Goal: Task Accomplishment & Management: Manage account settings

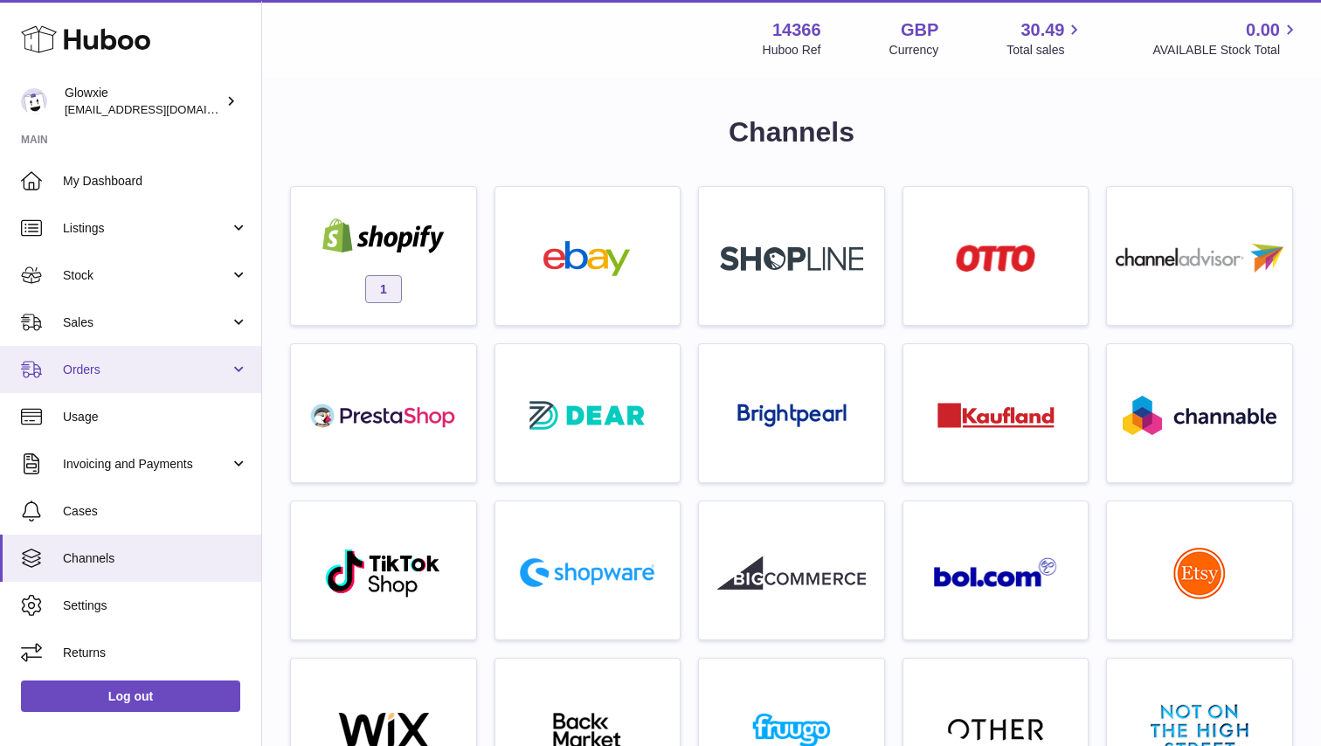
click at [187, 374] on span "Orders" at bounding box center [146, 370] width 167 height 17
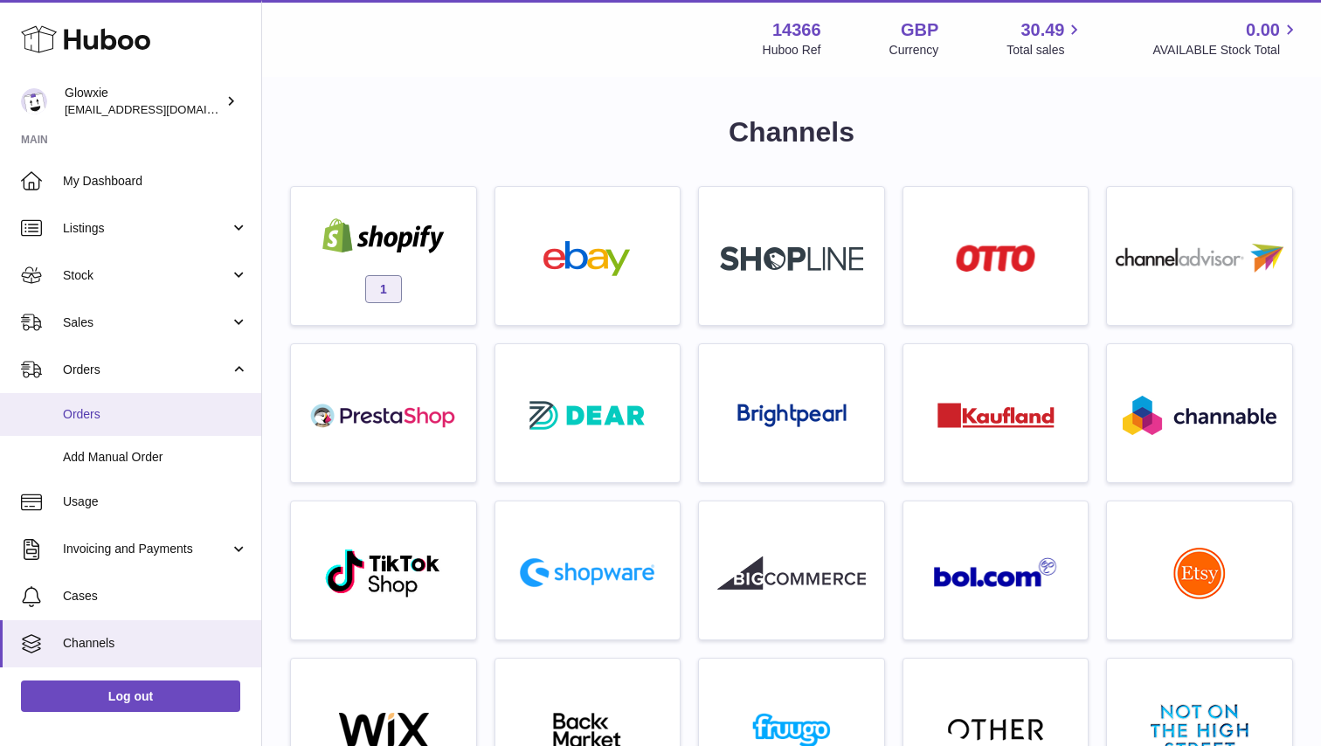
click at [155, 421] on link "Orders" at bounding box center [130, 414] width 261 height 43
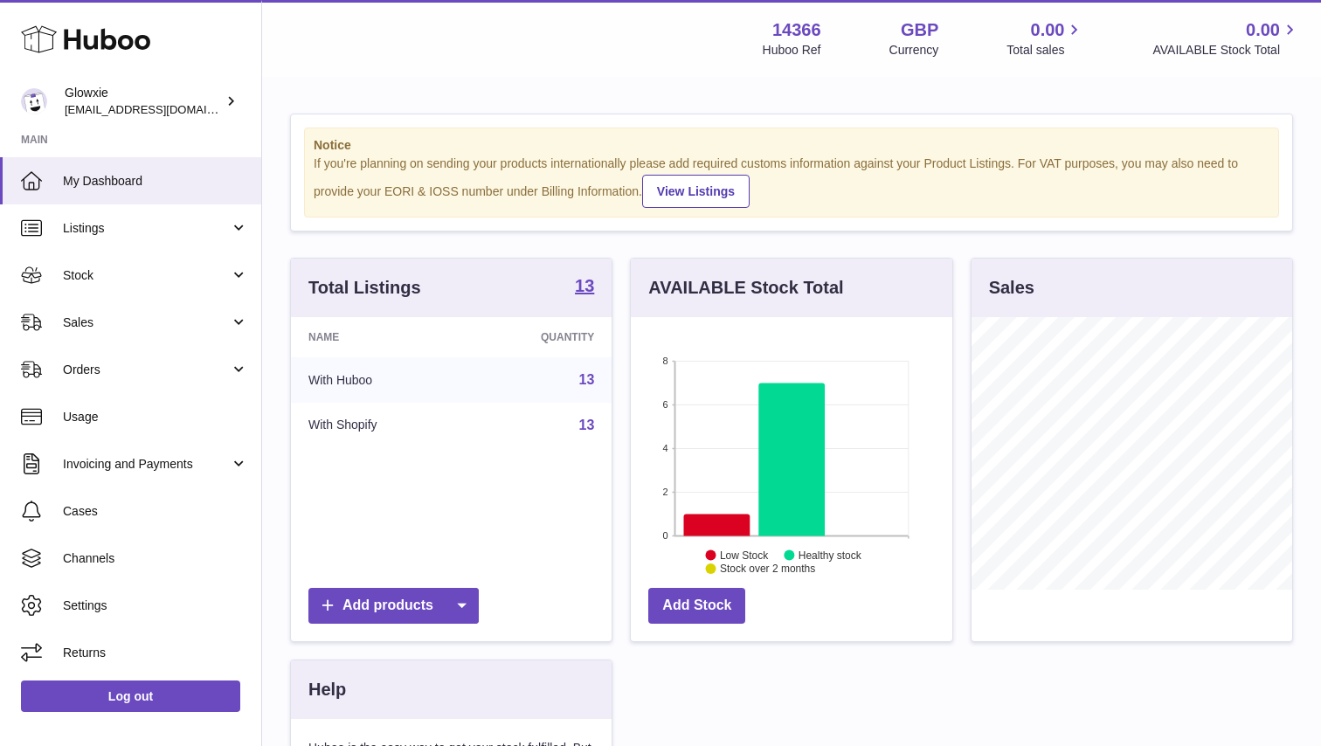
scroll to position [273, 322]
click at [174, 378] on link "Orders" at bounding box center [130, 369] width 261 height 47
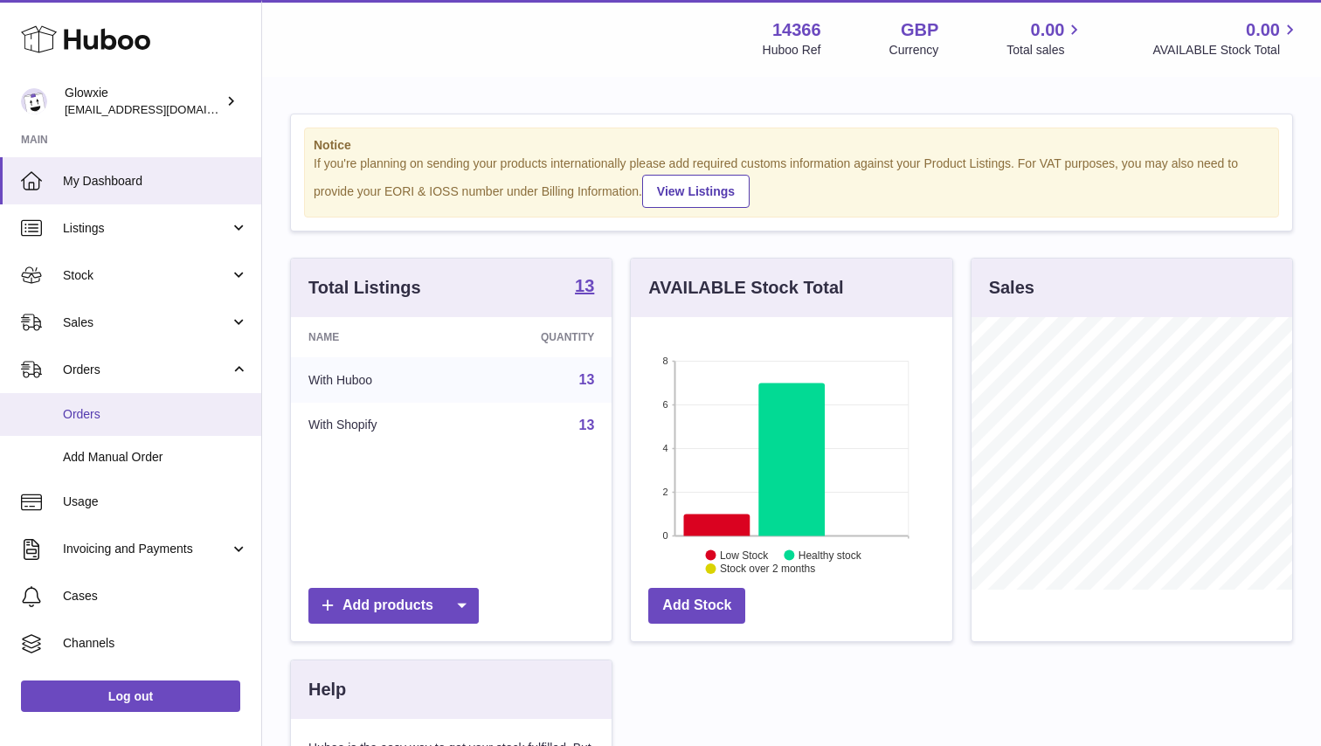
click at [135, 423] on link "Orders" at bounding box center [130, 414] width 261 height 43
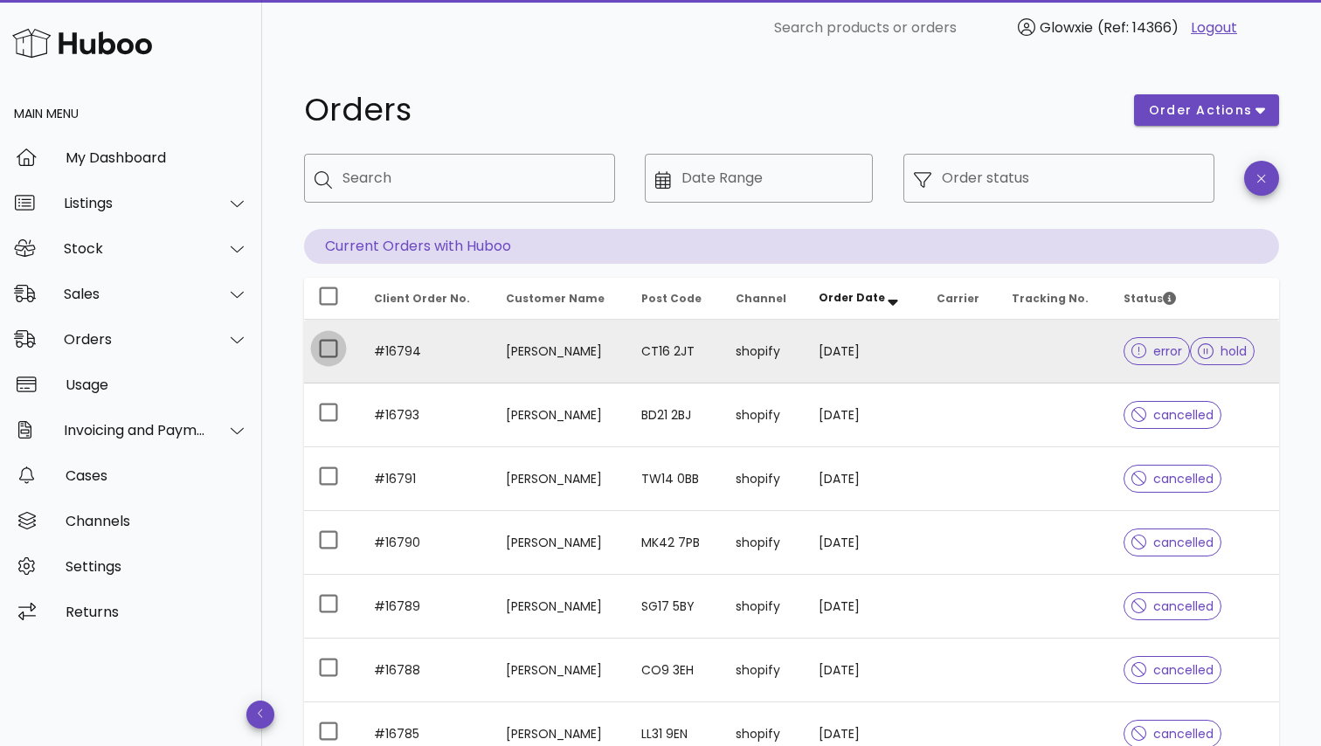
click at [324, 350] on div at bounding box center [329, 349] width 30 height 30
click at [1178, 121] on button "order actions" at bounding box center [1206, 109] width 145 height 31
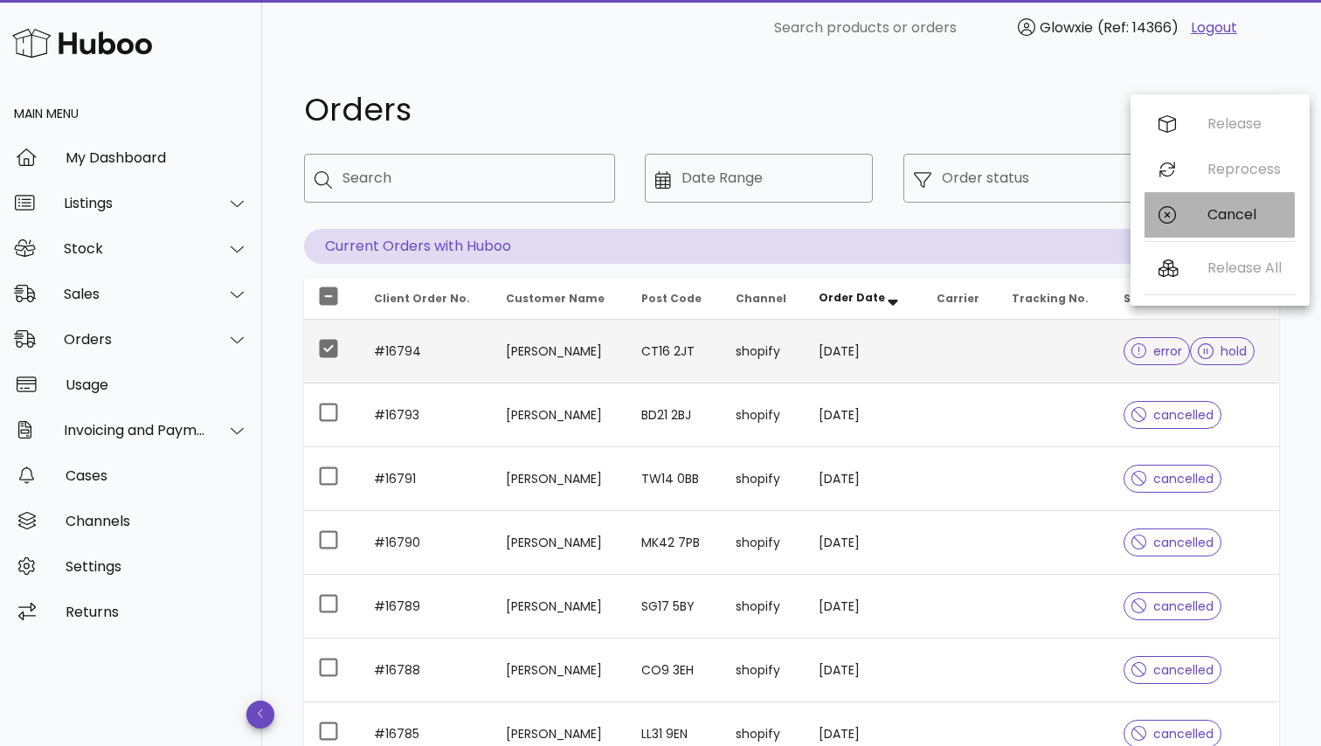
click at [1180, 216] on div "Cancel" at bounding box center [1220, 214] width 150 height 45
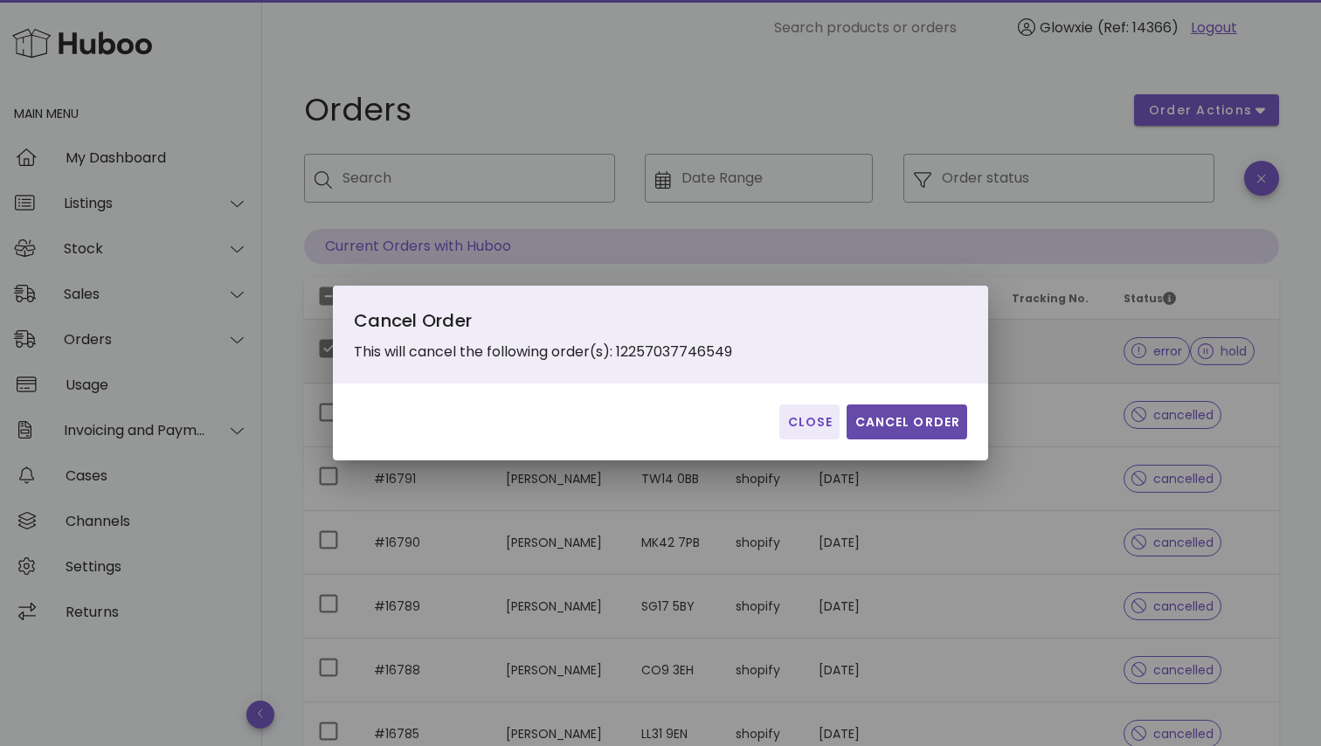
click at [880, 429] on span "Cancel Order" at bounding box center [907, 422] width 107 height 18
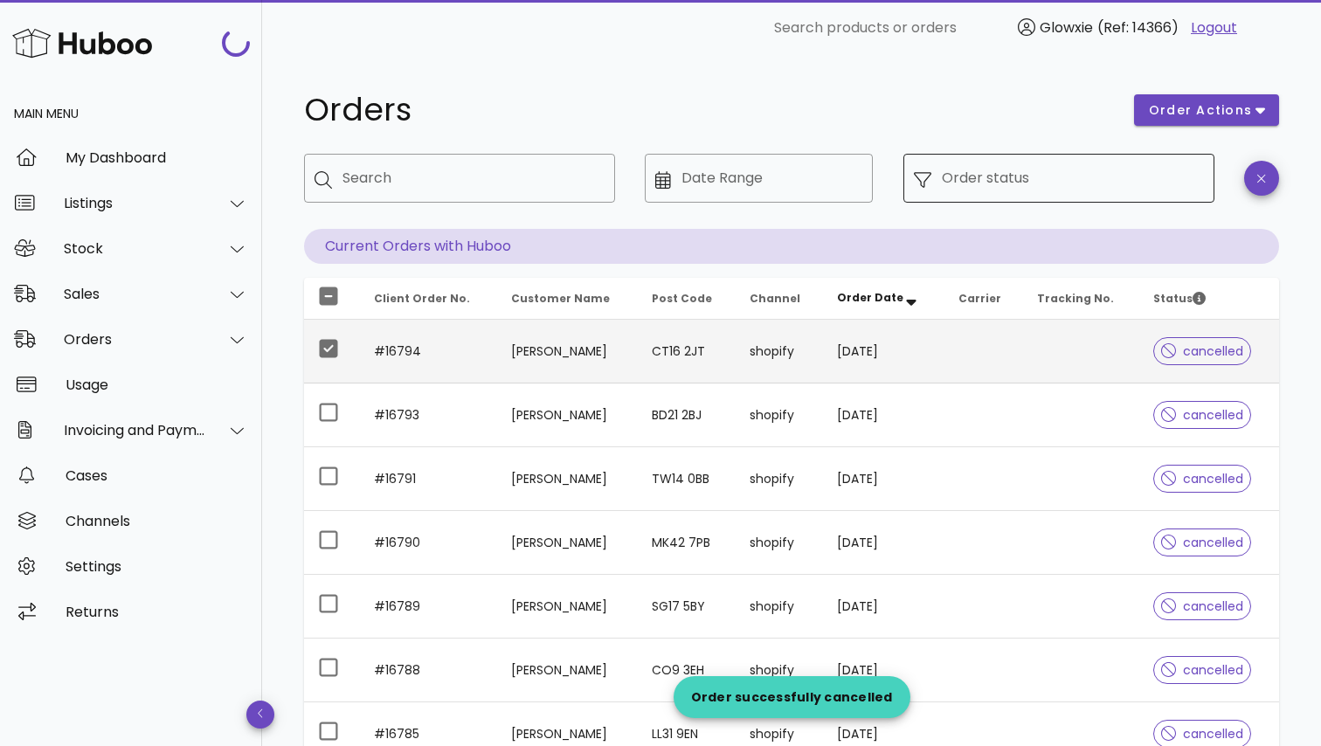
click at [1051, 169] on input "Order status" at bounding box center [1073, 178] width 262 height 28
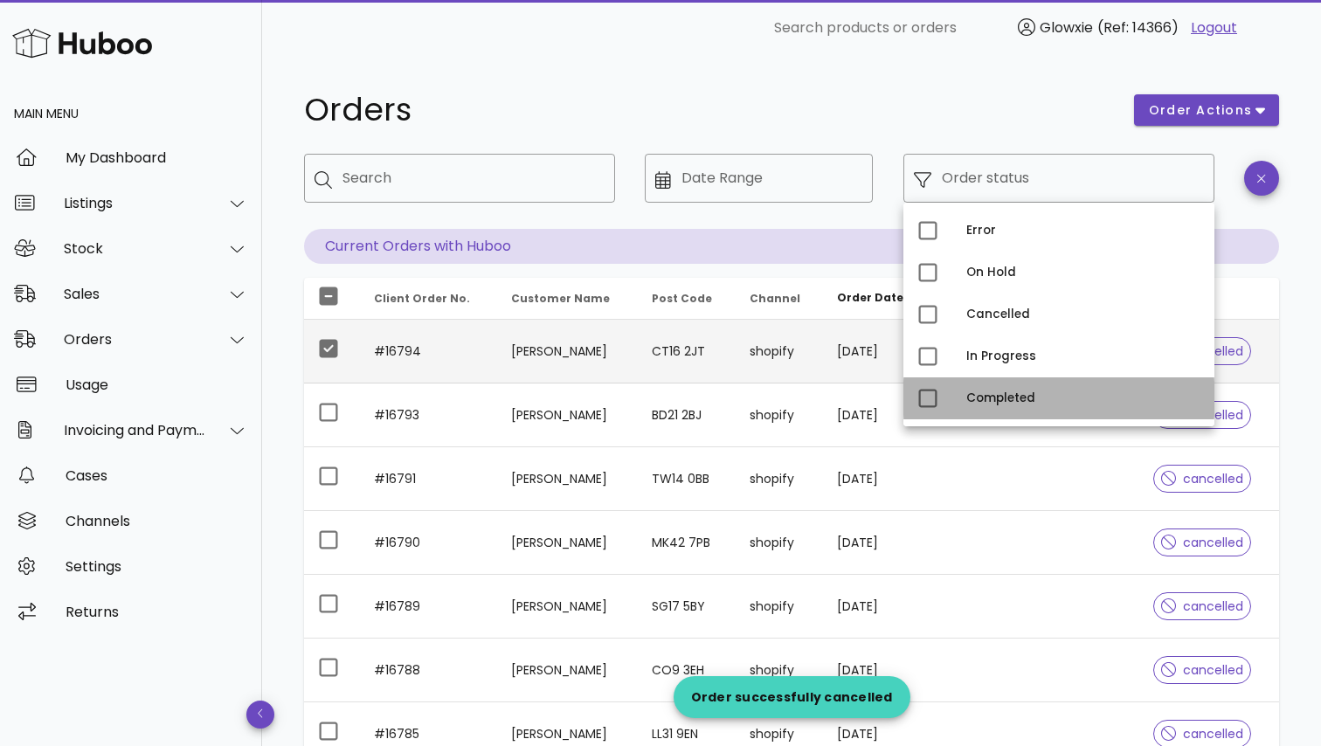
click at [999, 395] on div "Completed" at bounding box center [1084, 399] width 234 height 14
type input "**********"
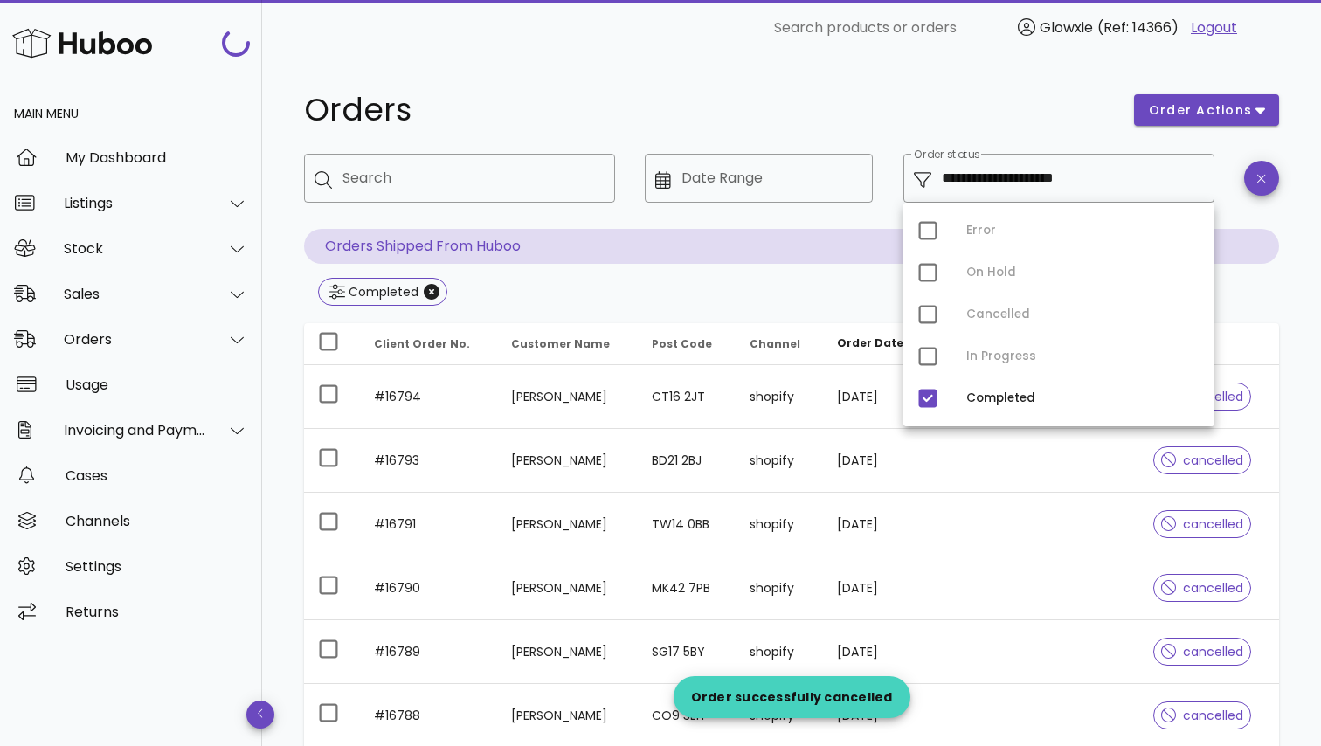
click at [940, 87] on div "Orders" at bounding box center [709, 110] width 830 height 52
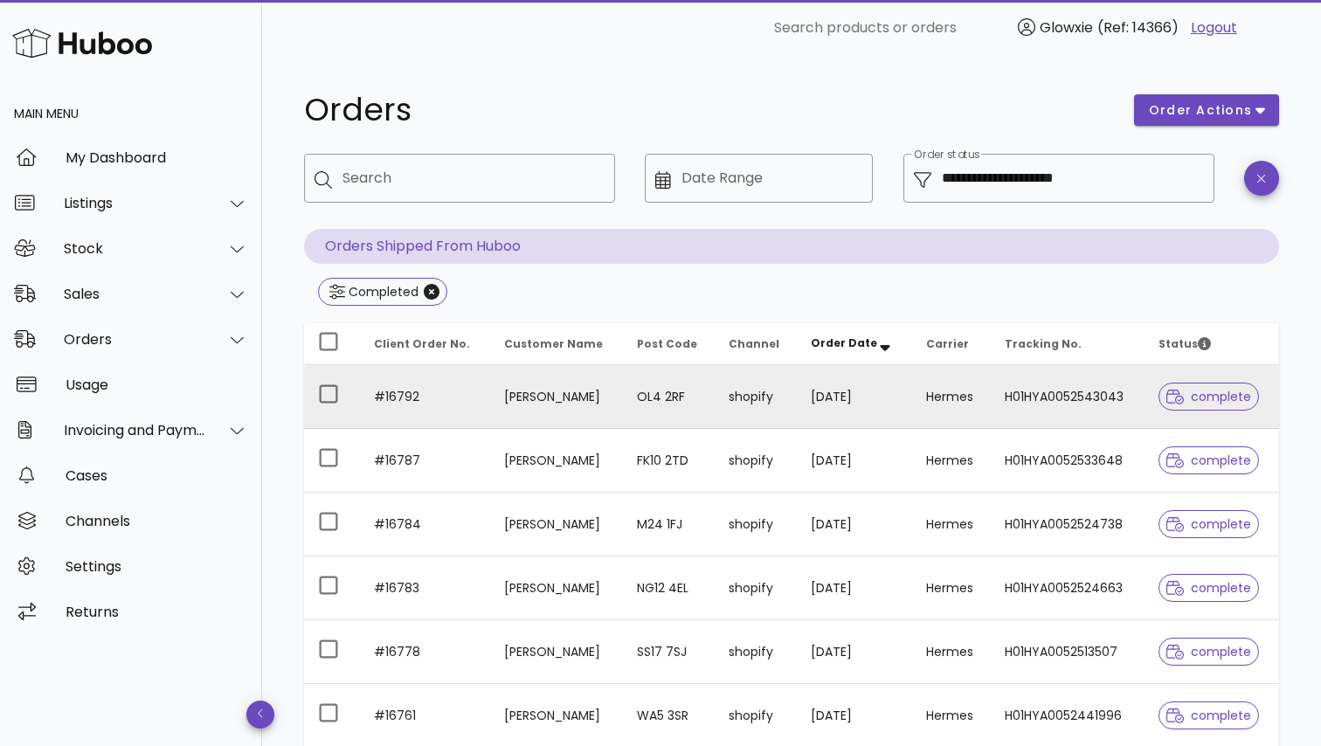
click at [616, 396] on td "Claire Greenhalgh" at bounding box center [556, 397] width 133 height 64
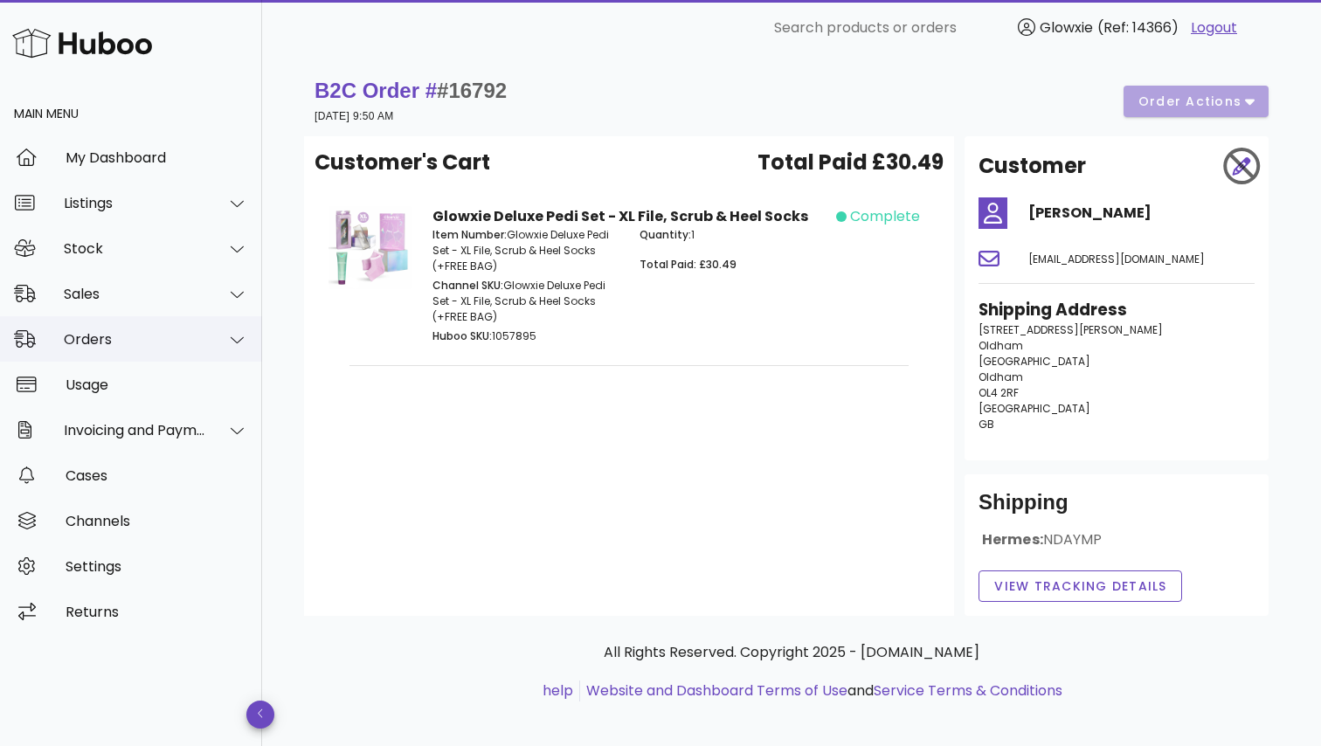
click at [129, 336] on div "Orders" at bounding box center [135, 339] width 142 height 17
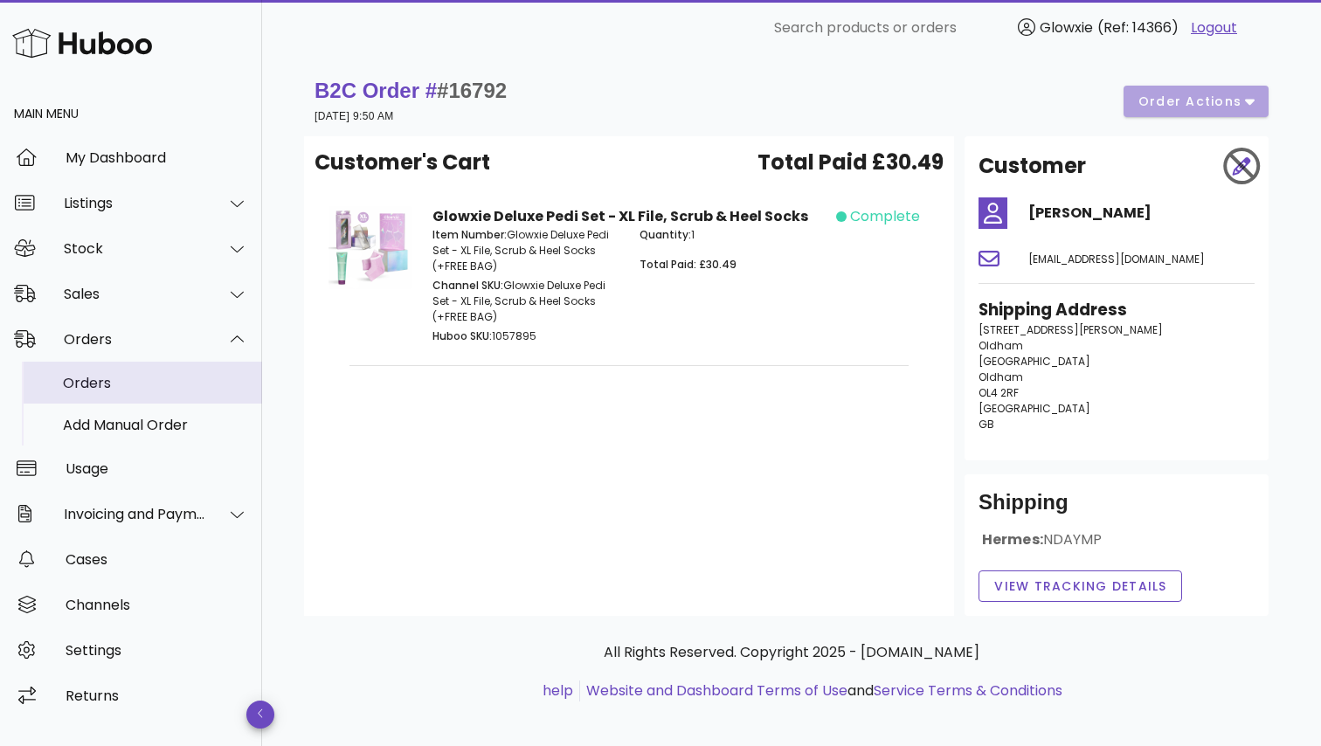
click at [135, 378] on div "Orders" at bounding box center [155, 383] width 185 height 17
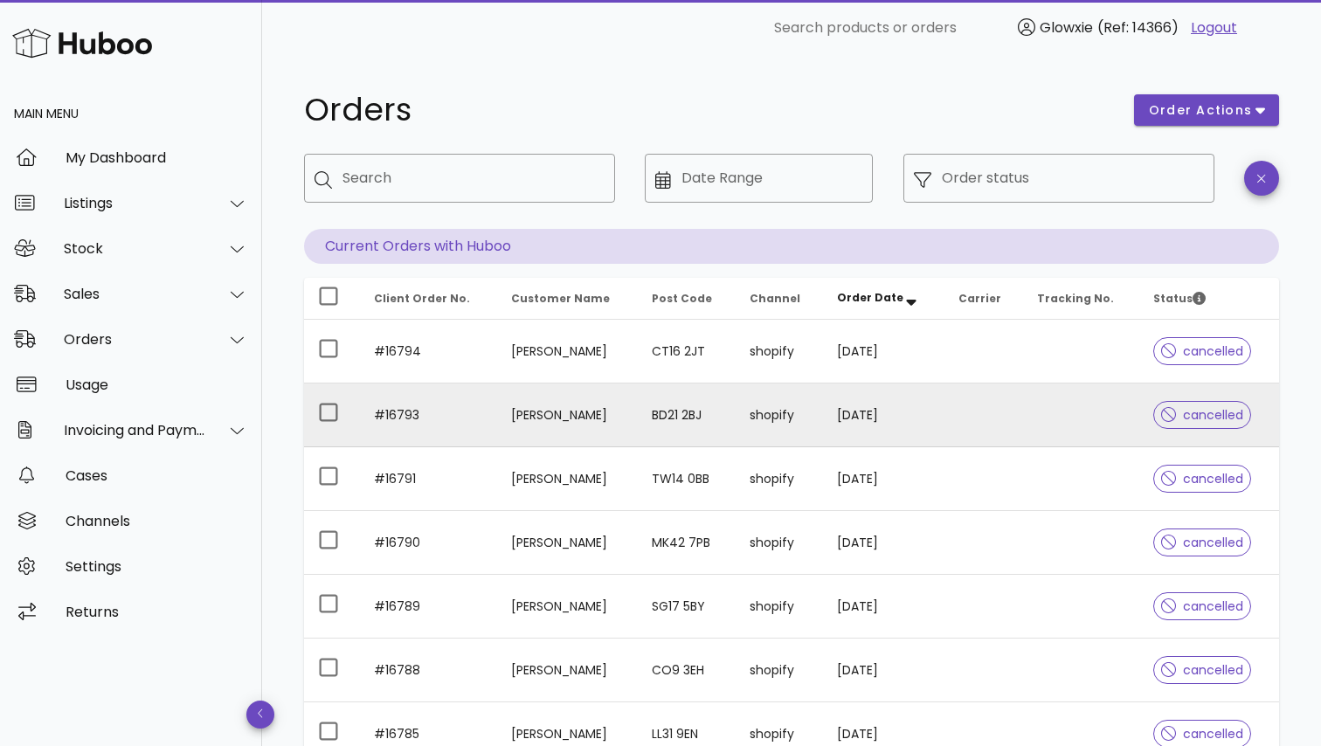
click at [637, 418] on td "Rameen Hussain" at bounding box center [567, 416] width 141 height 64
